Goal: Complete application form

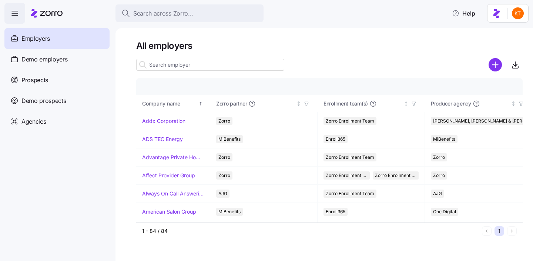
click at [14, 19] on span "button" at bounding box center [15, 13] width 20 height 20
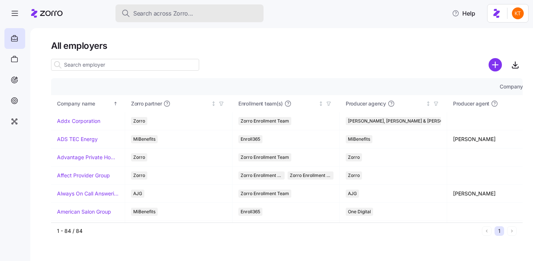
click at [142, 16] on span "Search across Zorro..." at bounding box center [163, 13] width 60 height 9
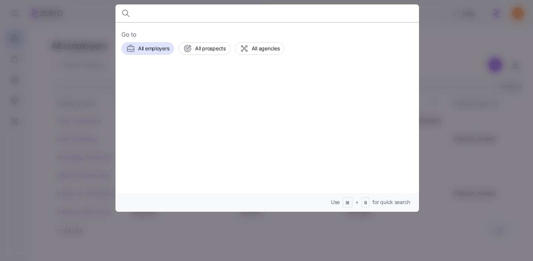
click at [17, 9] on div at bounding box center [266, 130] width 533 height 261
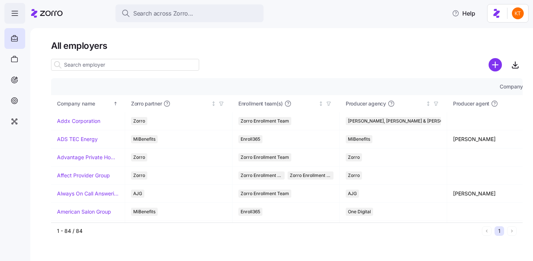
click at [16, 15] on icon "button" at bounding box center [14, 13] width 9 height 9
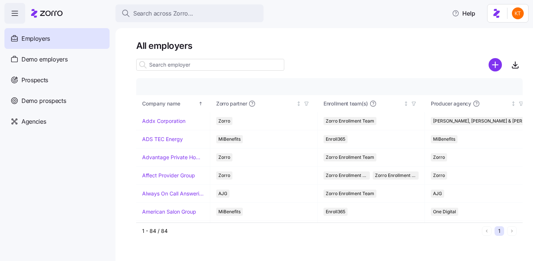
click at [142, 23] on div "Search across Zorro... Help" at bounding box center [266, 13] width 525 height 21
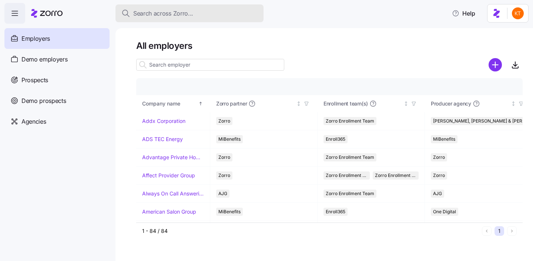
click at [142, 19] on button "Search across Zorro..." at bounding box center [190, 13] width 148 height 18
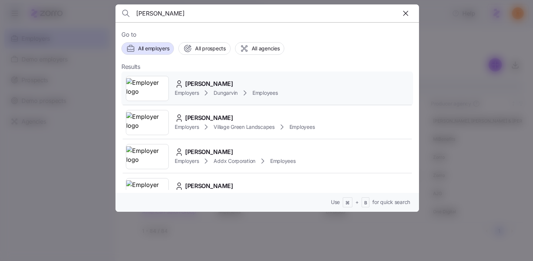
type input "thomas morrow"
click at [198, 88] on span "Thomas Moore" at bounding box center [209, 83] width 48 height 9
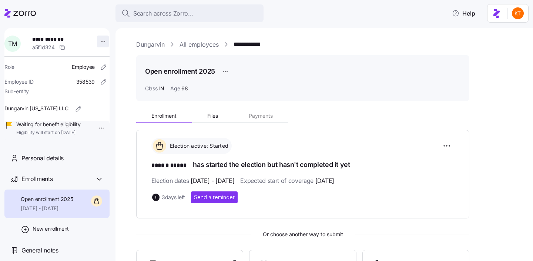
click at [102, 44] on html "**********" at bounding box center [266, 128] width 533 height 257
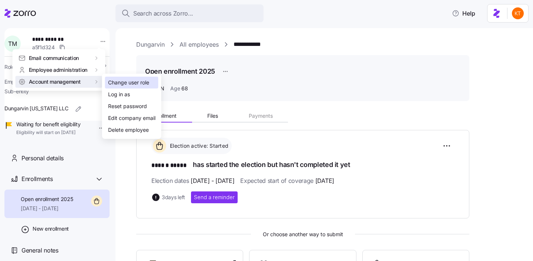
click at [133, 86] on div "Change user role" at bounding box center [128, 83] width 41 height 8
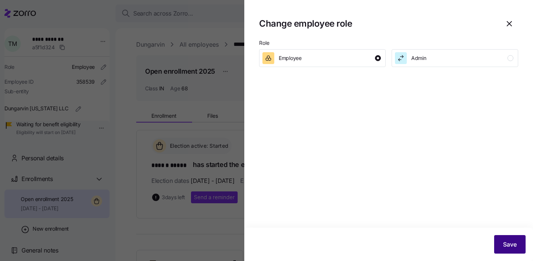
click at [503, 241] on span "Save" at bounding box center [510, 244] width 14 height 9
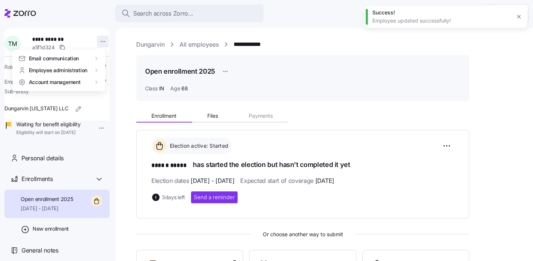
click at [93, 46] on html "**********" at bounding box center [266, 128] width 533 height 257
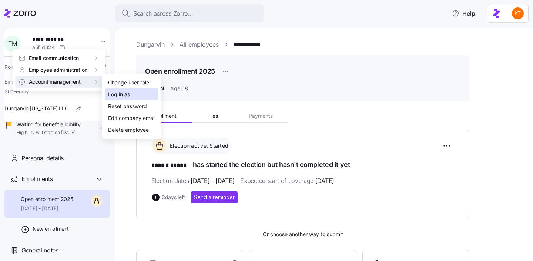
click at [131, 94] on div "Log in as" at bounding box center [131, 95] width 53 height 12
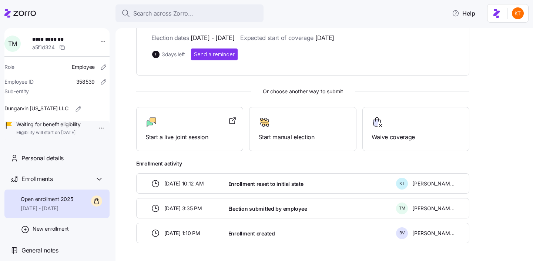
scroll to position [154, 0]
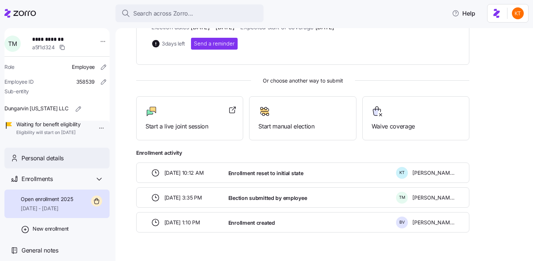
click at [96, 163] on div "Personal details" at bounding box center [62, 158] width 82 height 9
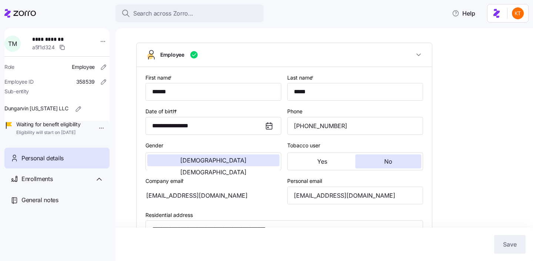
type input "IN"
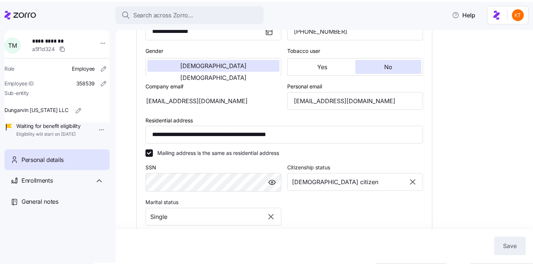
scroll to position [138, 0]
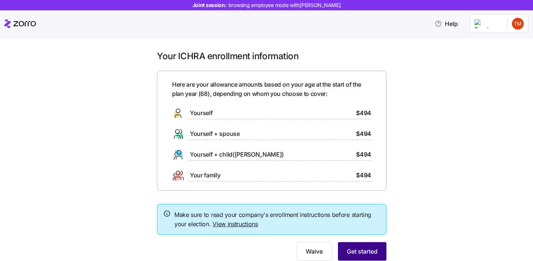
click at [385, 251] on button "Get started" at bounding box center [362, 251] width 49 height 19
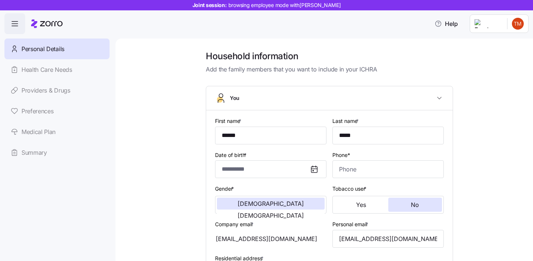
type input "**********"
type input "(574) 404-1246"
type input "US citizen"
type input "Single"
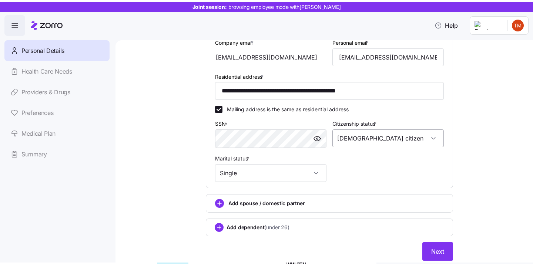
scroll to position [209, 0]
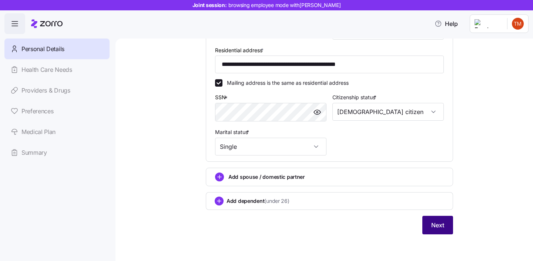
click at [445, 221] on button "Next" at bounding box center [438, 225] width 31 height 19
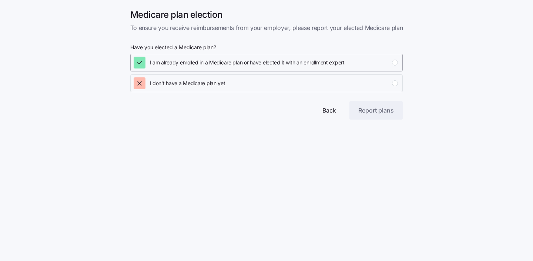
click at [237, 69] on button "I am already enrolled in a Medicare plan or have elected it with an enrollment …" at bounding box center [266, 63] width 273 height 18
click at [300, 85] on div "I don't have a Medicare plan yet" at bounding box center [266, 83] width 265 height 12
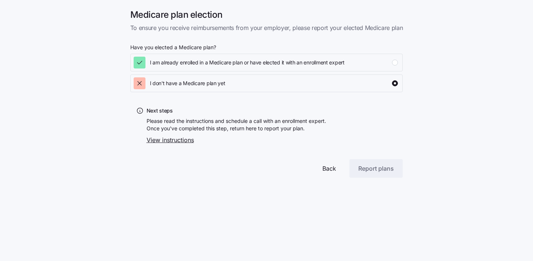
click at [184, 139] on link "View instructions" at bounding box center [237, 140] width 180 height 9
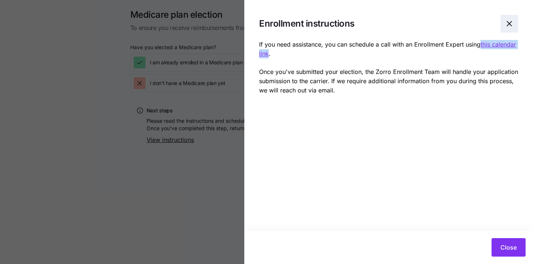
click at [510, 24] on icon "button" at bounding box center [509, 23] width 9 height 9
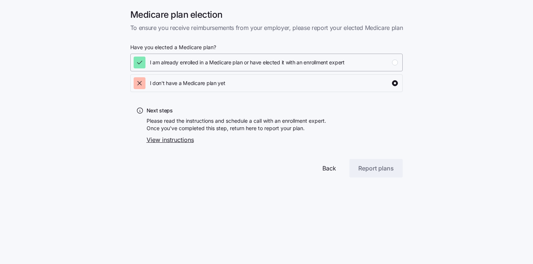
click at [310, 69] on button "I am already enrolled in a Medicare plan or have elected it with an enrollment …" at bounding box center [266, 63] width 273 height 18
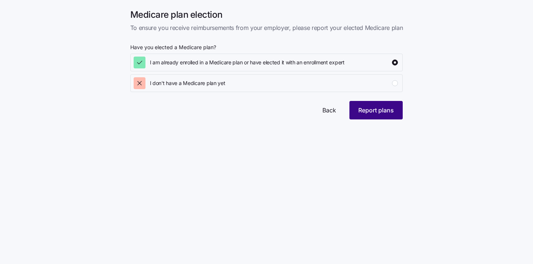
click at [378, 115] on button "Report plans" at bounding box center [376, 110] width 53 height 19
